Goal: Use online tool/utility: Utilize a website feature to perform a specific function

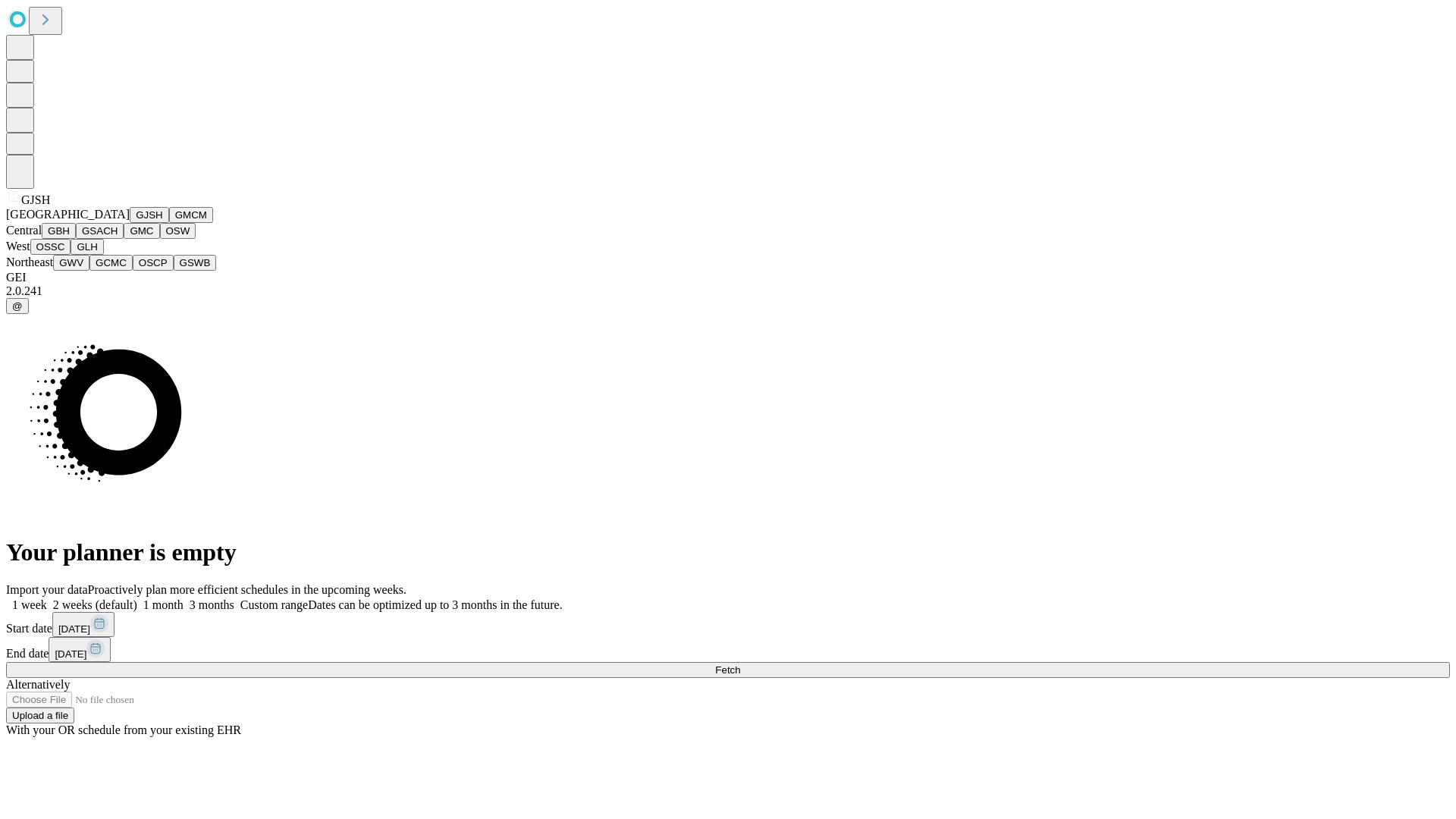
click at [130, 223] on button "GJSH" at bounding box center [149, 215] width 39 height 16
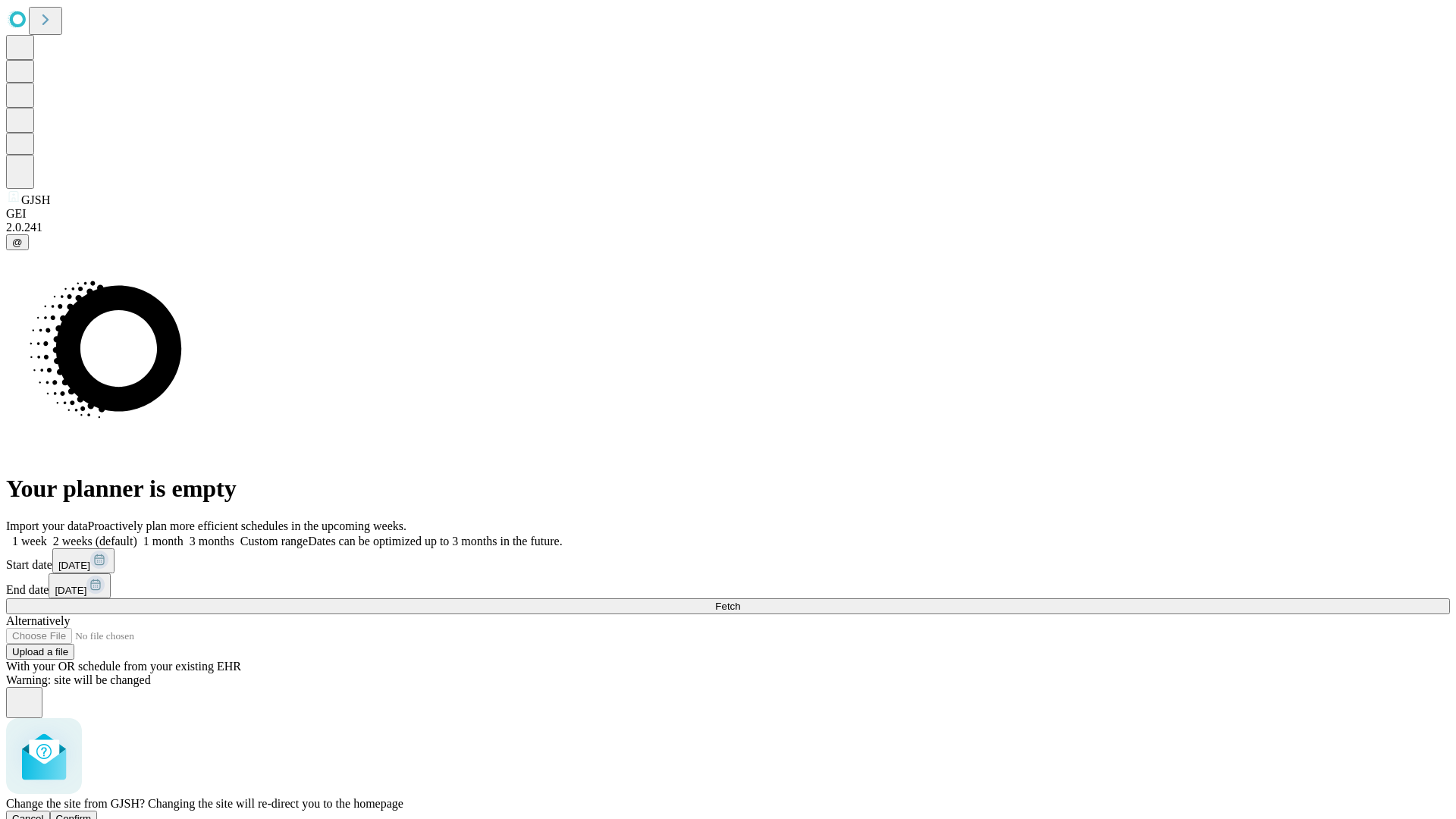
click at [91, 814] on span "Confirm" at bounding box center [73, 819] width 36 height 11
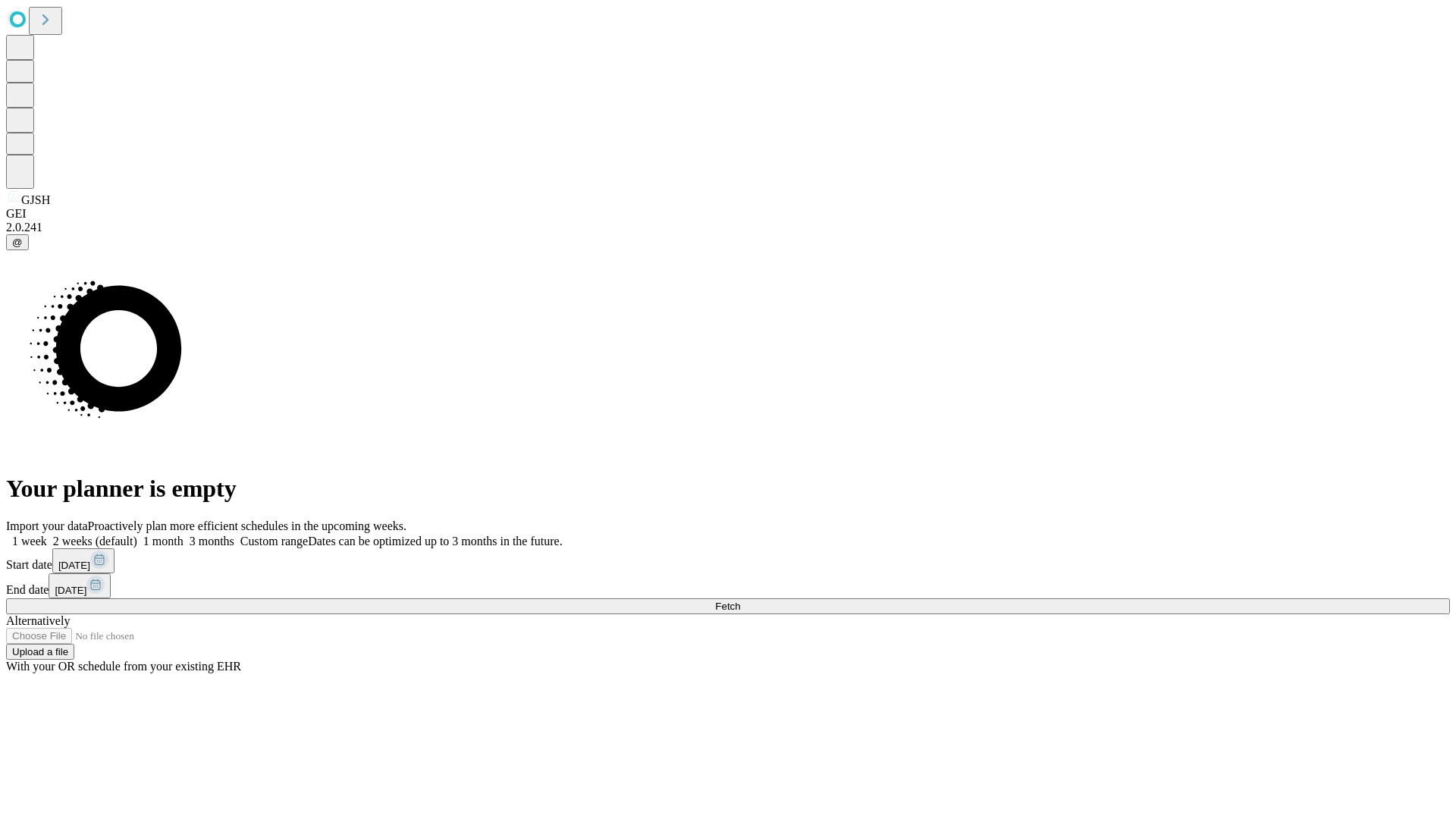
click at [184, 535] on label "1 month" at bounding box center [160, 541] width 47 height 13
click at [740, 601] on span "Fetch" at bounding box center [728, 606] width 25 height 11
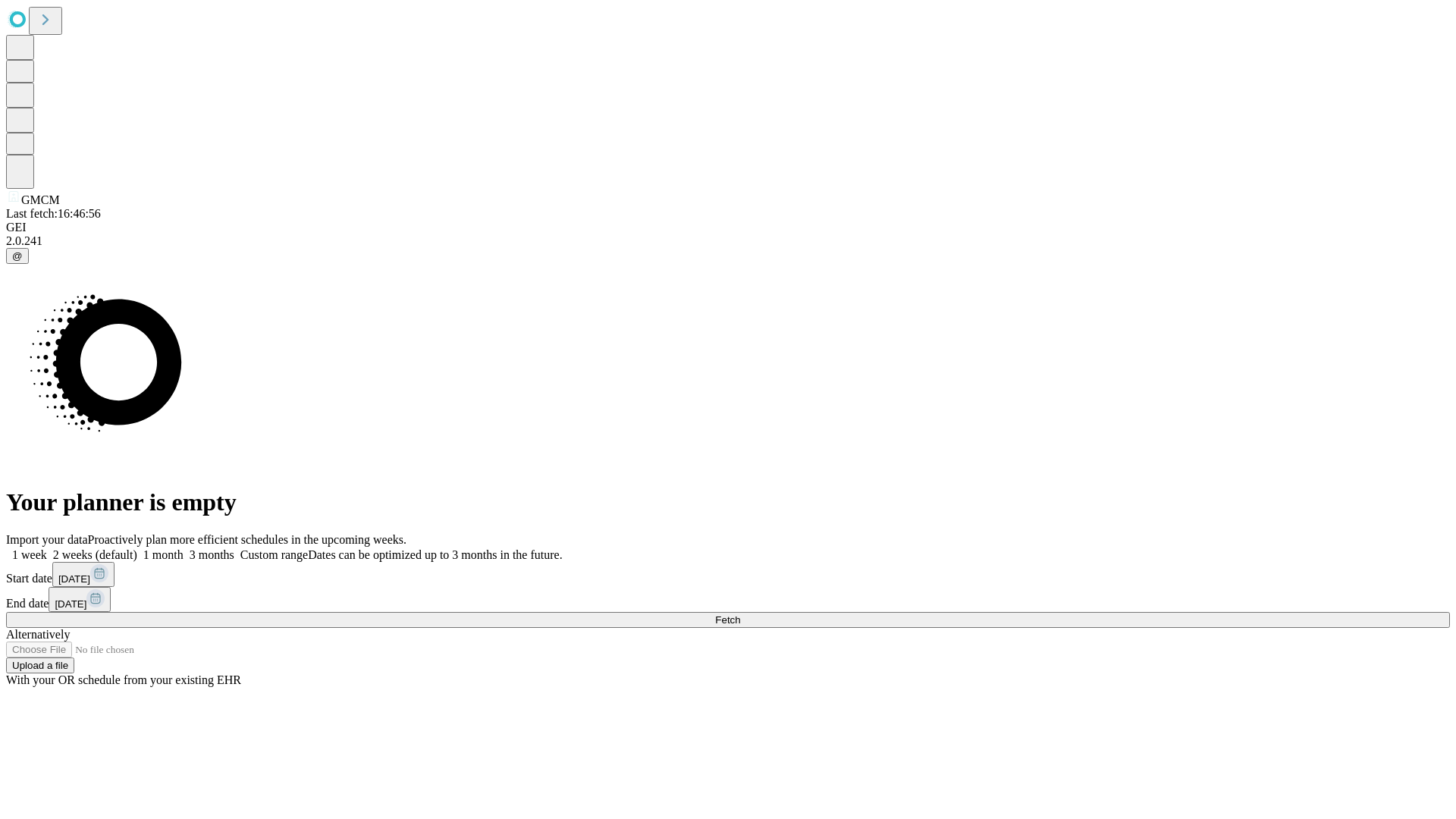
click at [184, 548] on label "1 month" at bounding box center [160, 555] width 47 height 13
click at [740, 614] on span "Fetch" at bounding box center [728, 620] width 25 height 11
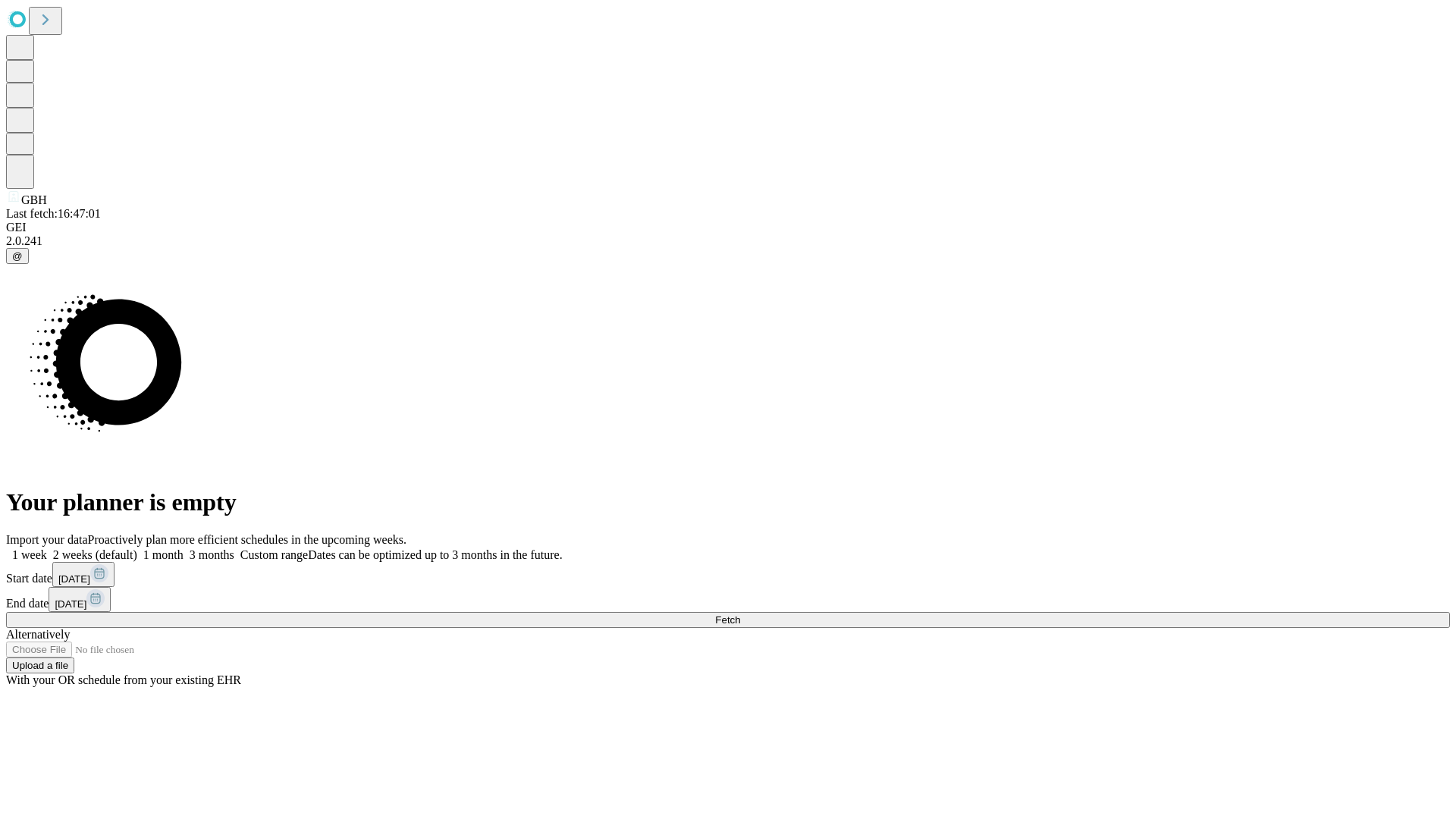
click at [740, 614] on span "Fetch" at bounding box center [728, 620] width 25 height 11
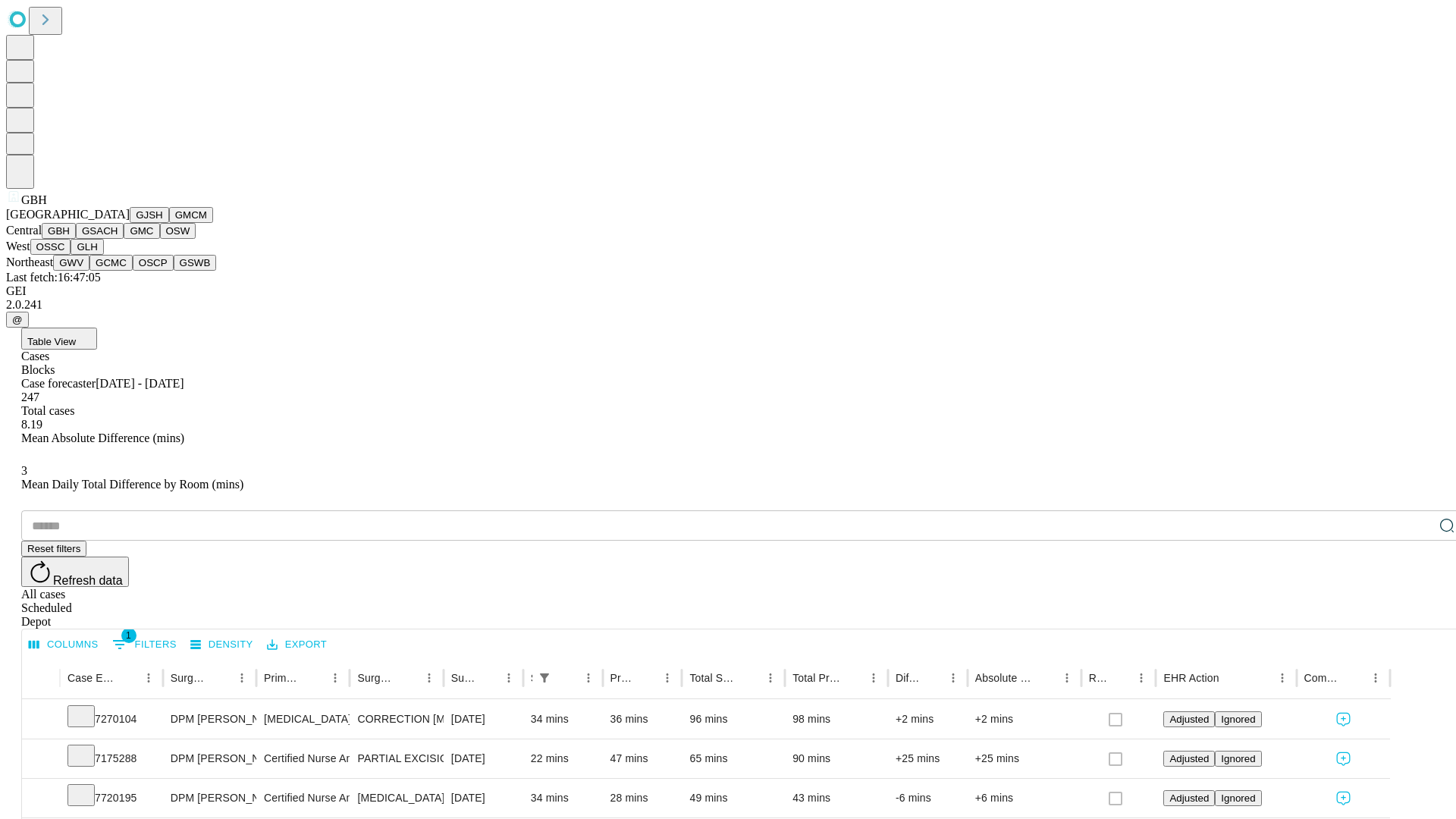
click at [118, 239] on button "GSACH" at bounding box center [100, 230] width 48 height 16
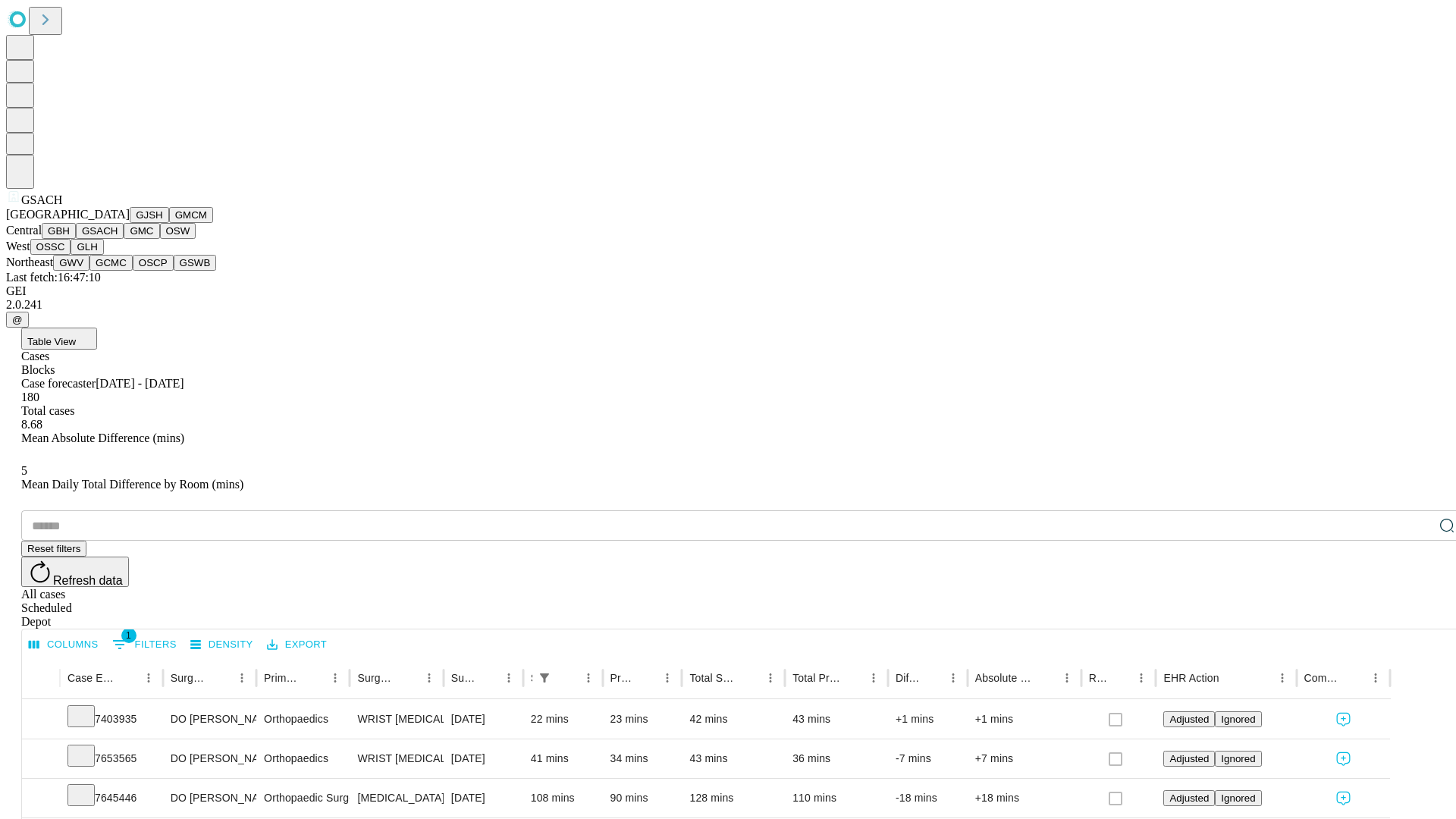
click at [123, 239] on button "GMC" at bounding box center [141, 230] width 36 height 16
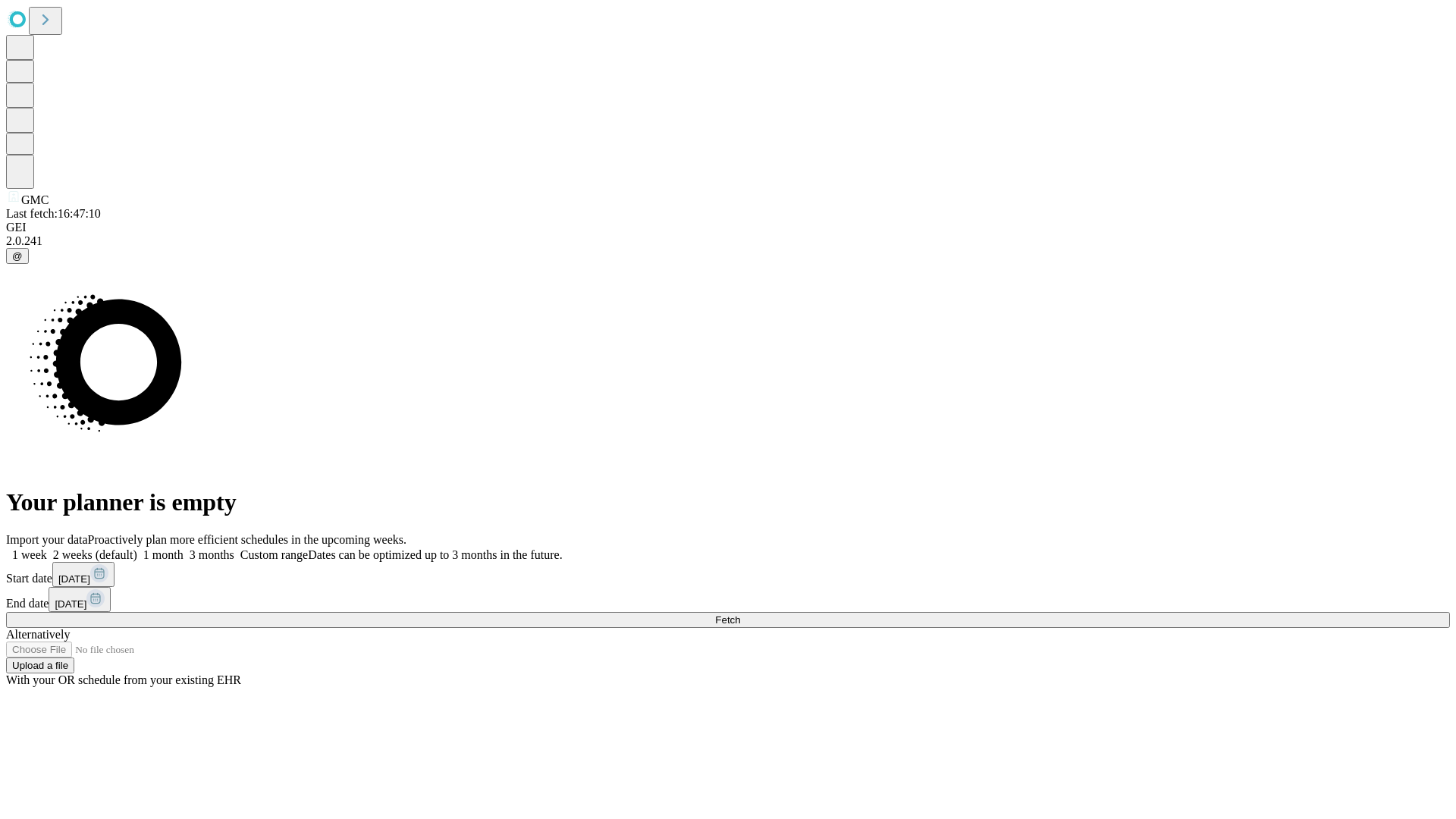
click at [184, 548] on label "1 month" at bounding box center [160, 555] width 47 height 13
click at [740, 614] on span "Fetch" at bounding box center [728, 620] width 25 height 11
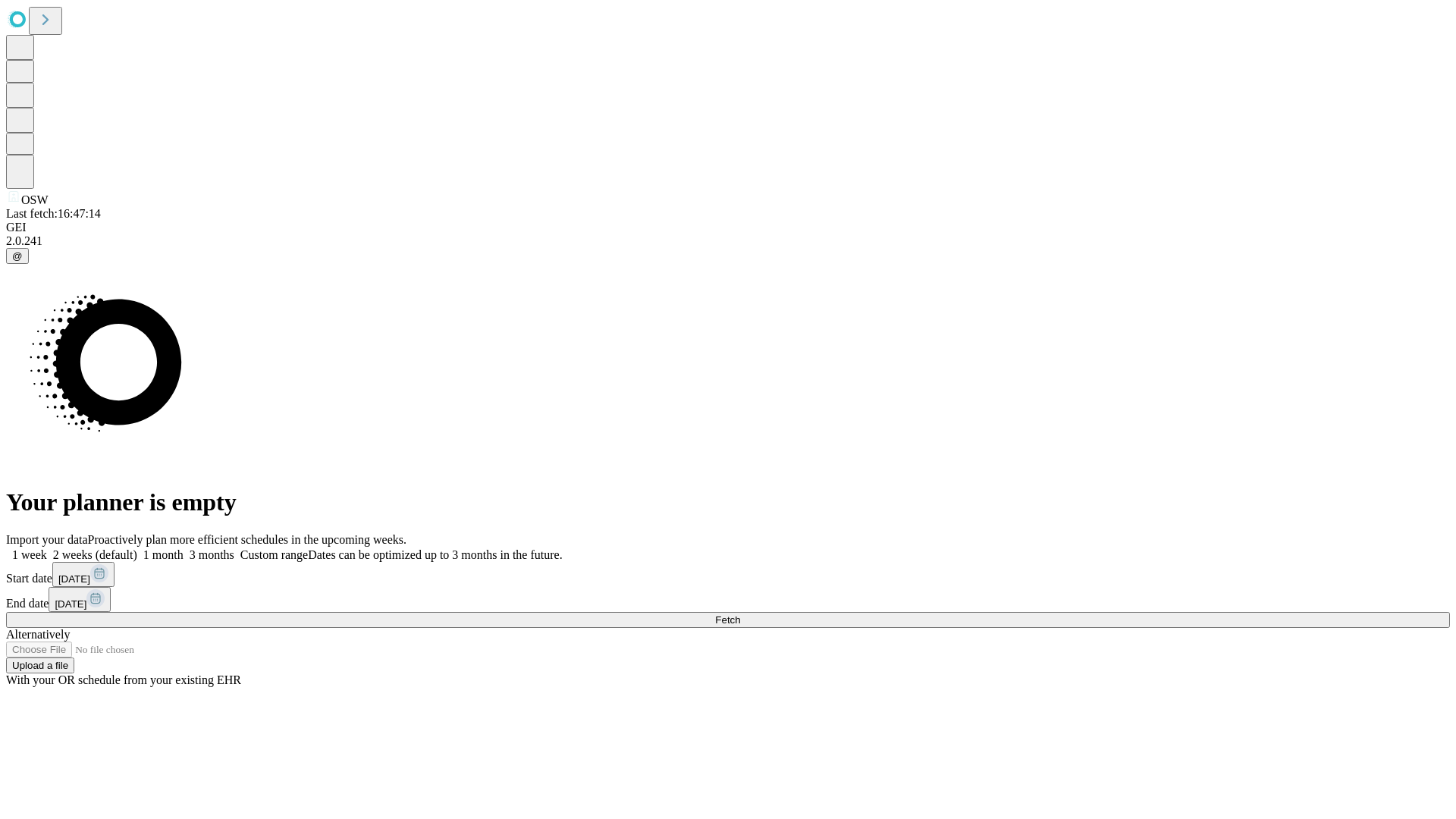
click at [184, 548] on label "1 month" at bounding box center [160, 555] width 47 height 13
click at [740, 614] on span "Fetch" at bounding box center [728, 620] width 25 height 11
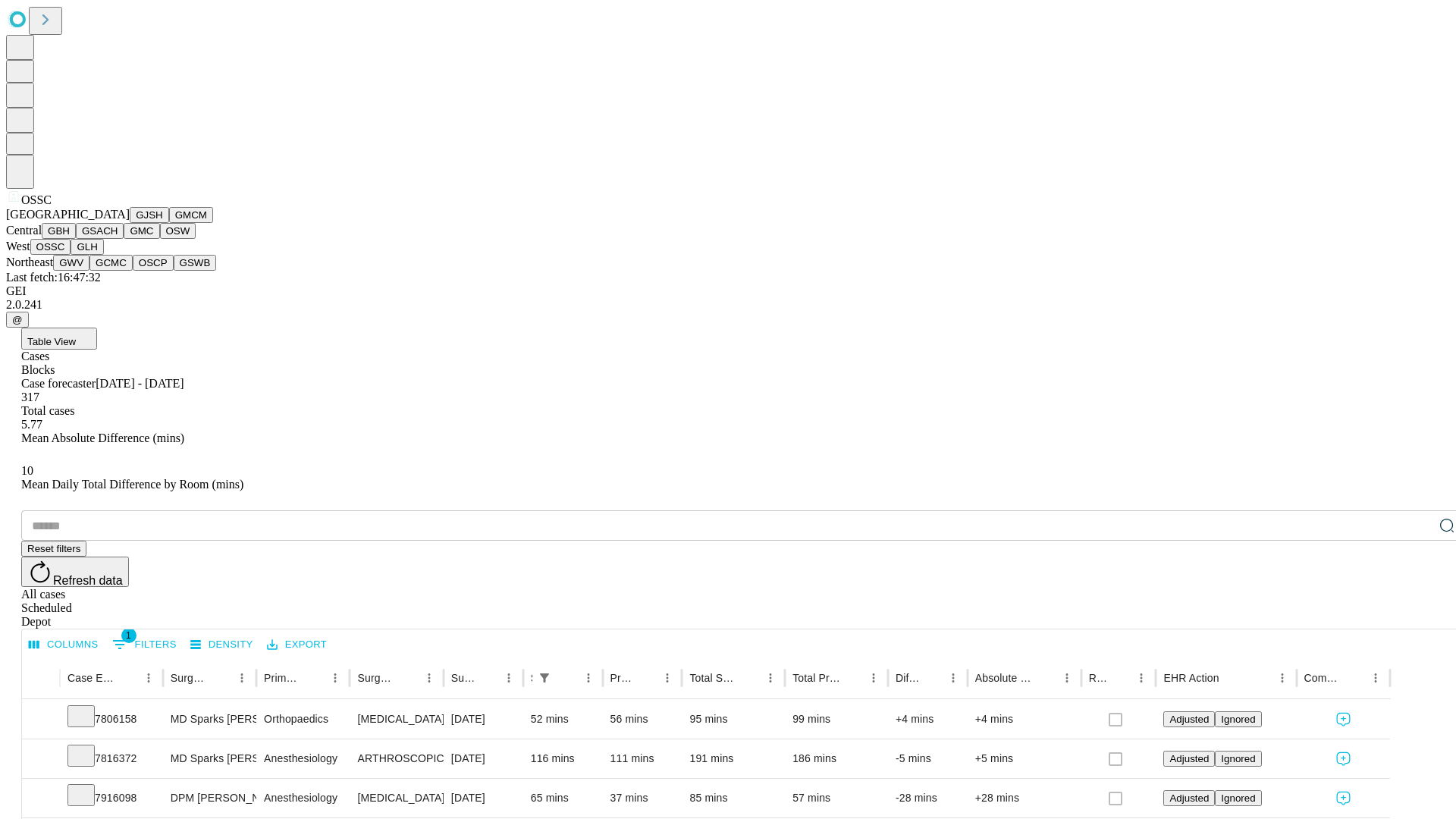
click at [103, 255] on button "GLH" at bounding box center [87, 246] width 33 height 16
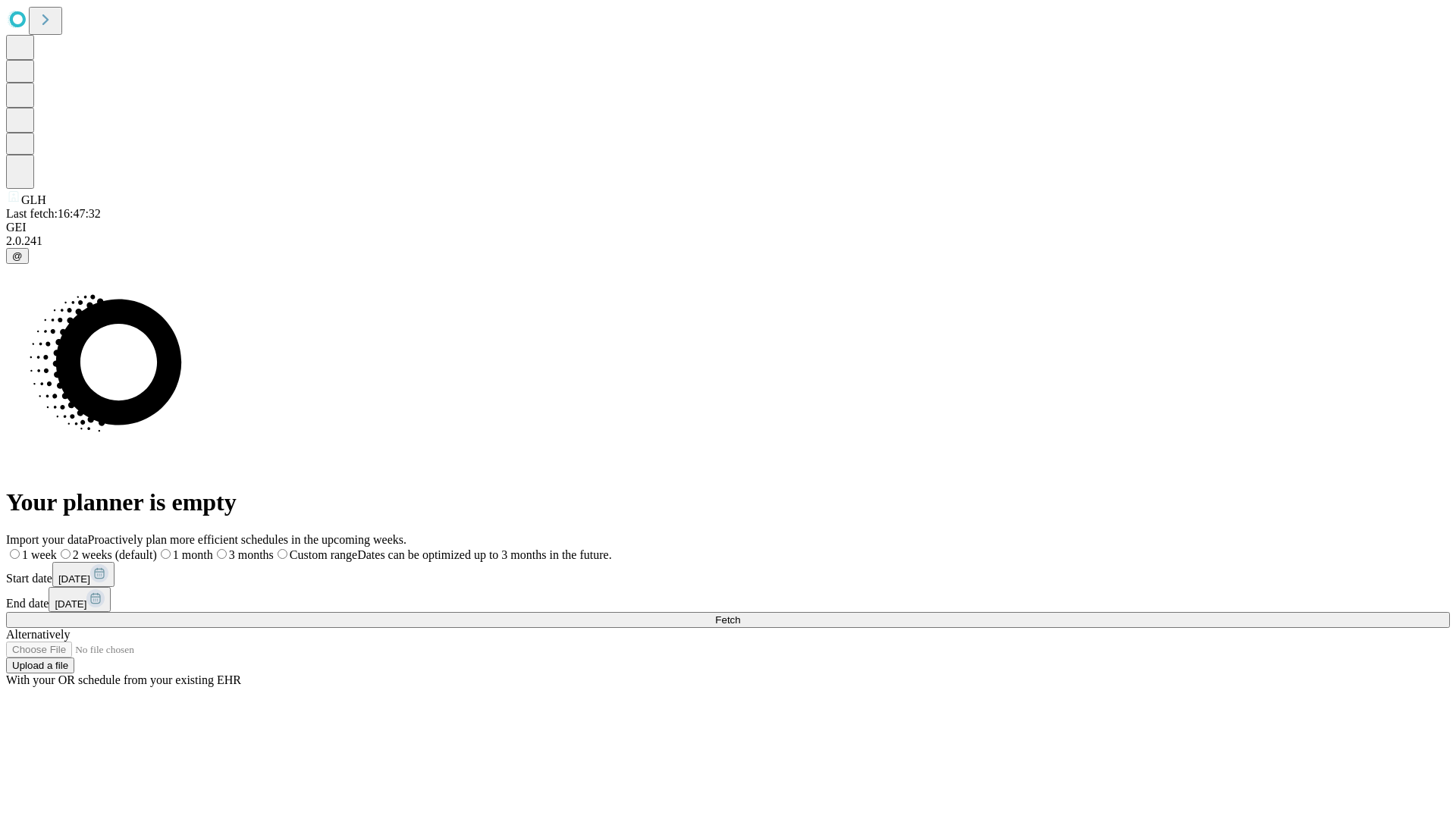
click at [213, 548] on label "1 month" at bounding box center [185, 555] width 56 height 13
click at [740, 614] on span "Fetch" at bounding box center [728, 620] width 25 height 11
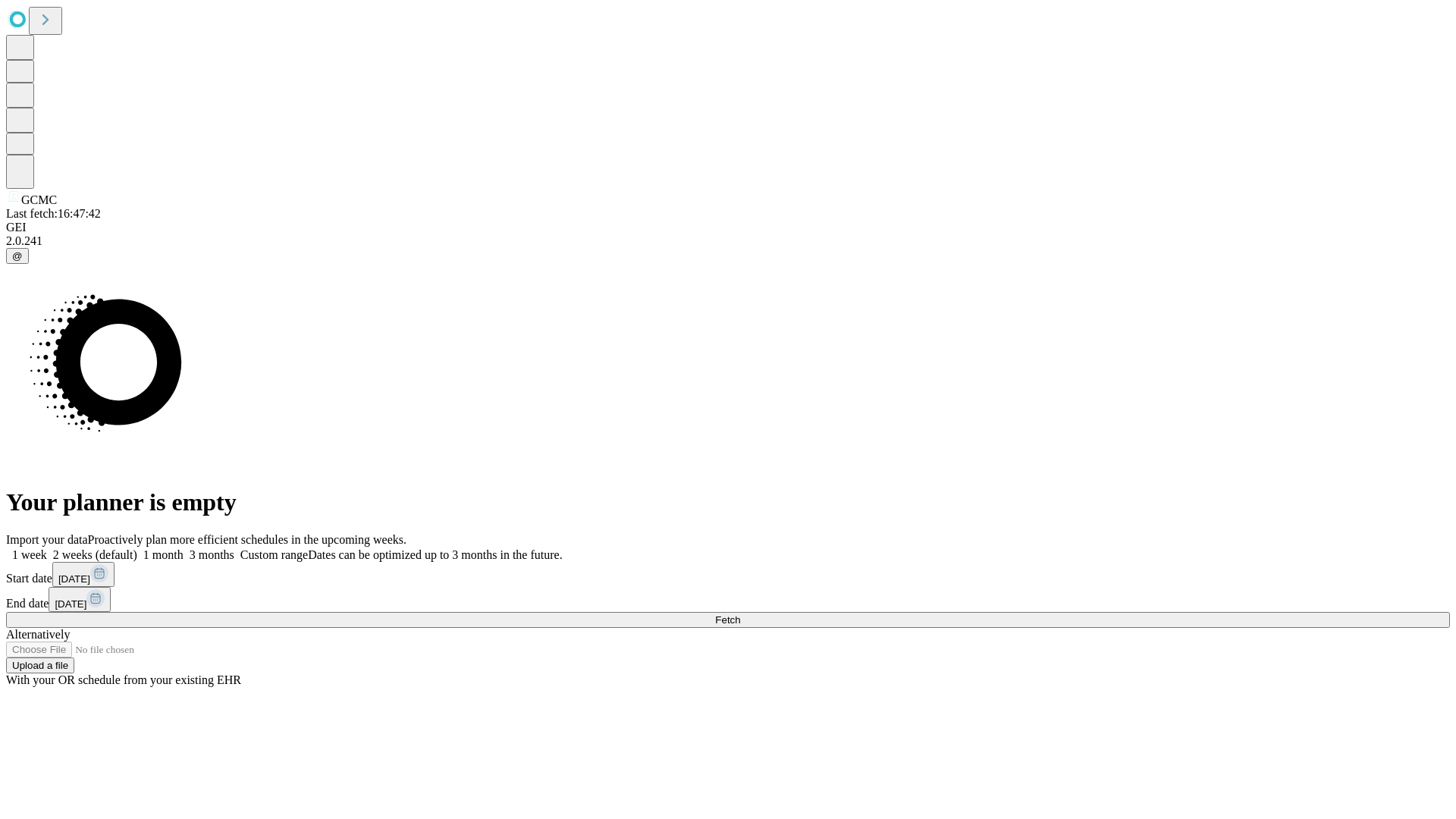
click at [184, 548] on label "1 month" at bounding box center [160, 555] width 47 height 13
click at [740, 614] on span "Fetch" at bounding box center [728, 620] width 25 height 11
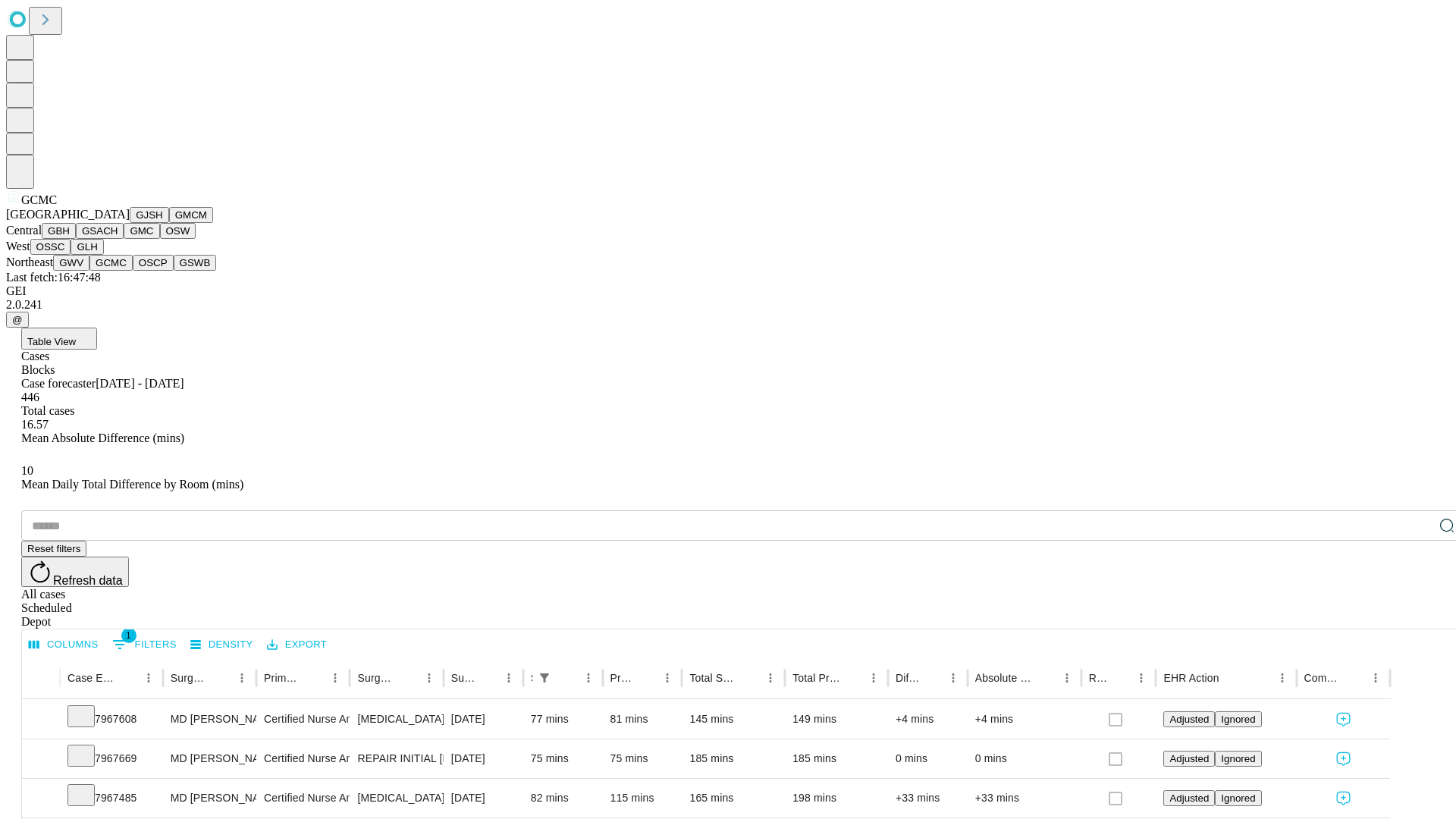
click at [133, 271] on button "OSCP" at bounding box center [153, 262] width 41 height 16
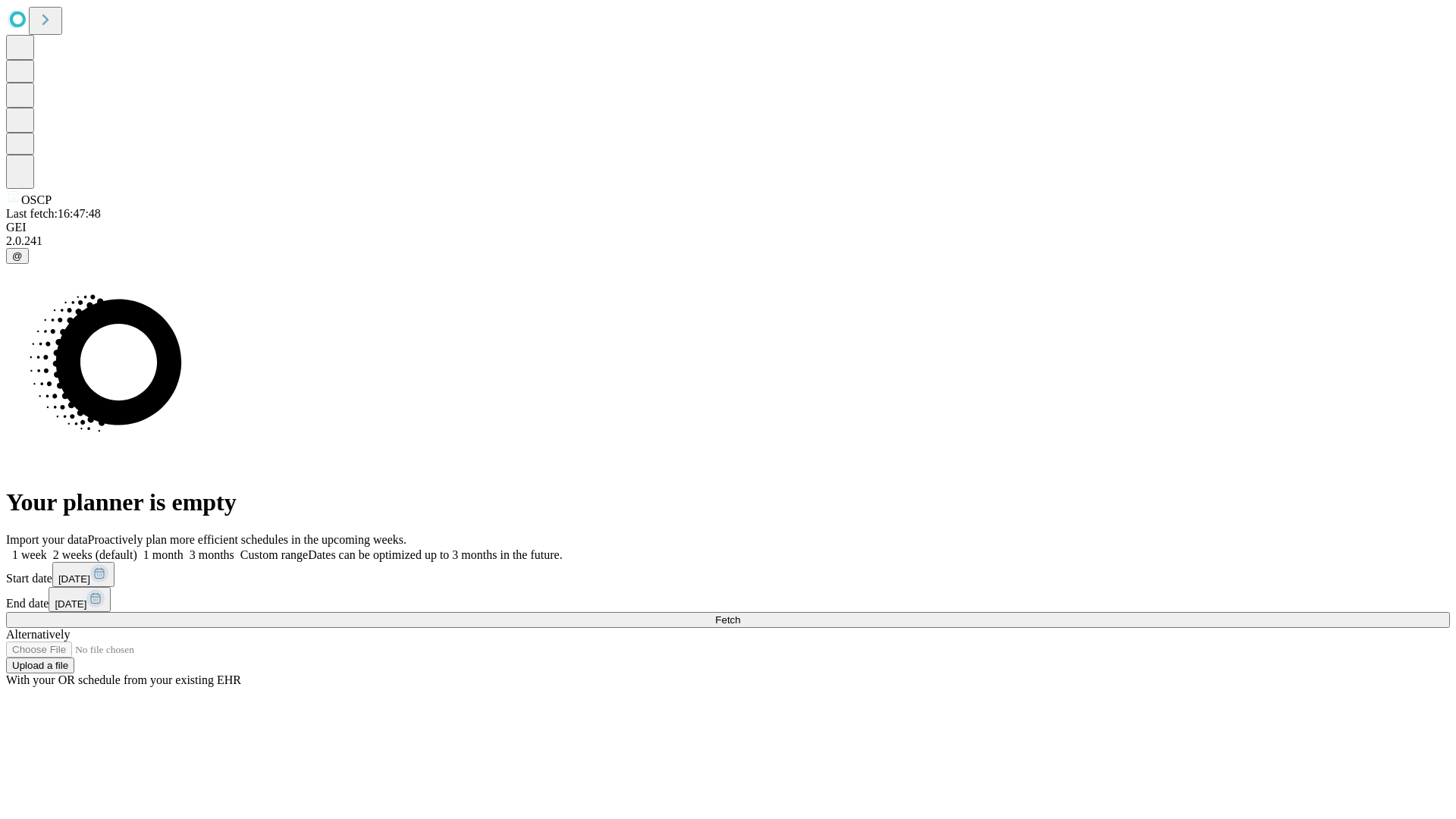
click at [184, 548] on label "1 month" at bounding box center [160, 555] width 47 height 13
click at [740, 614] on span "Fetch" at bounding box center [728, 620] width 25 height 11
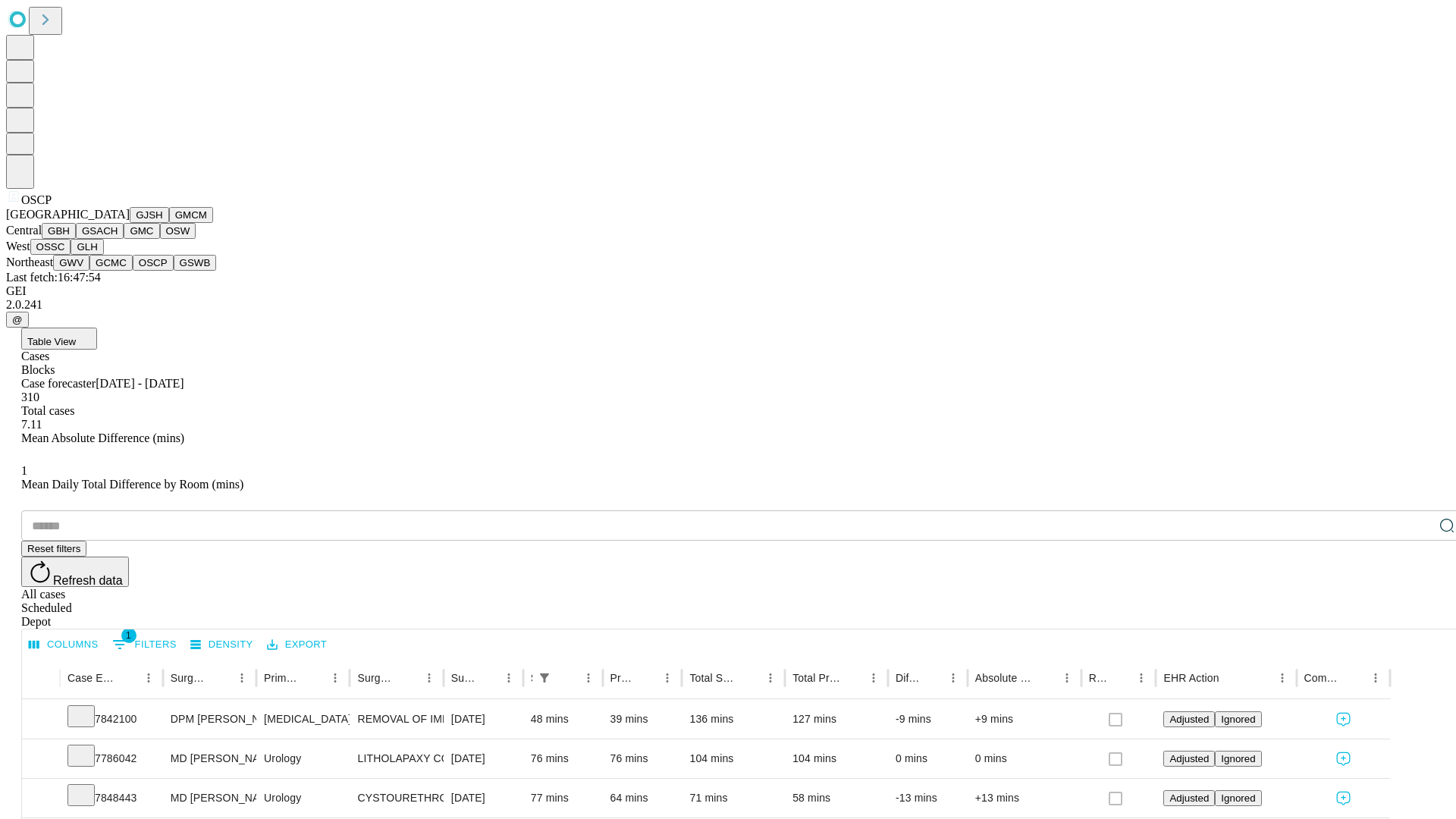
click at [174, 271] on button "GSWB" at bounding box center [195, 262] width 43 height 16
